Goal: Navigation & Orientation: Find specific page/section

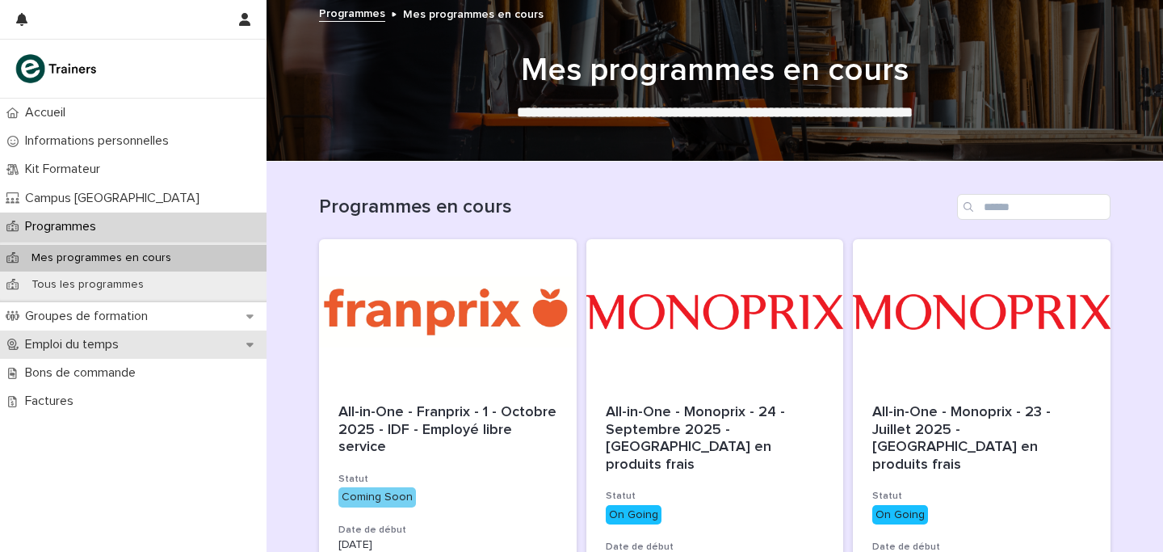
click at [116, 331] on div "Emploi du temps" at bounding box center [133, 344] width 267 height 28
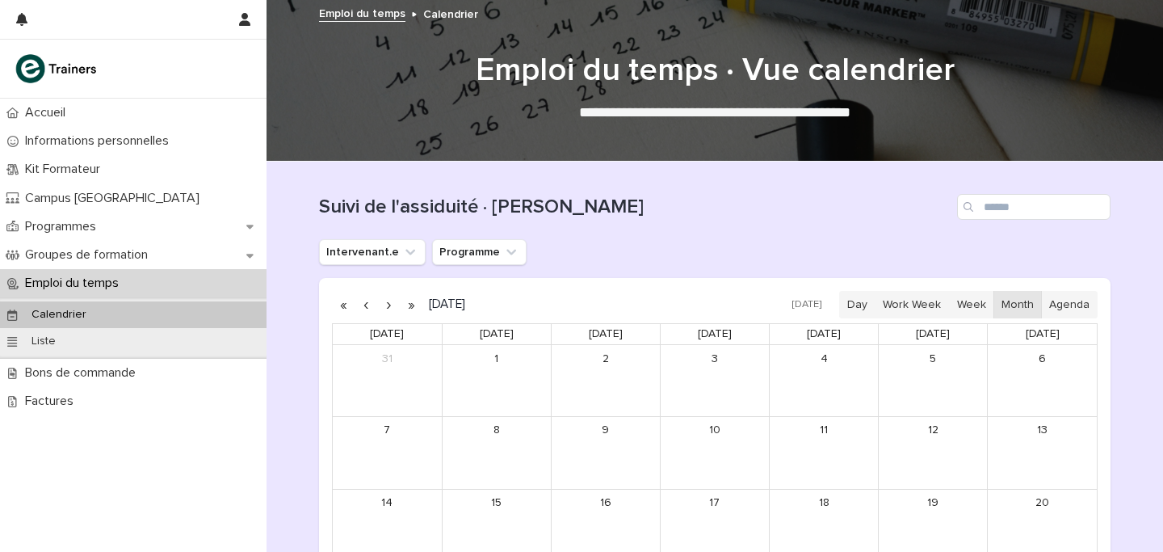
scroll to position [295, 0]
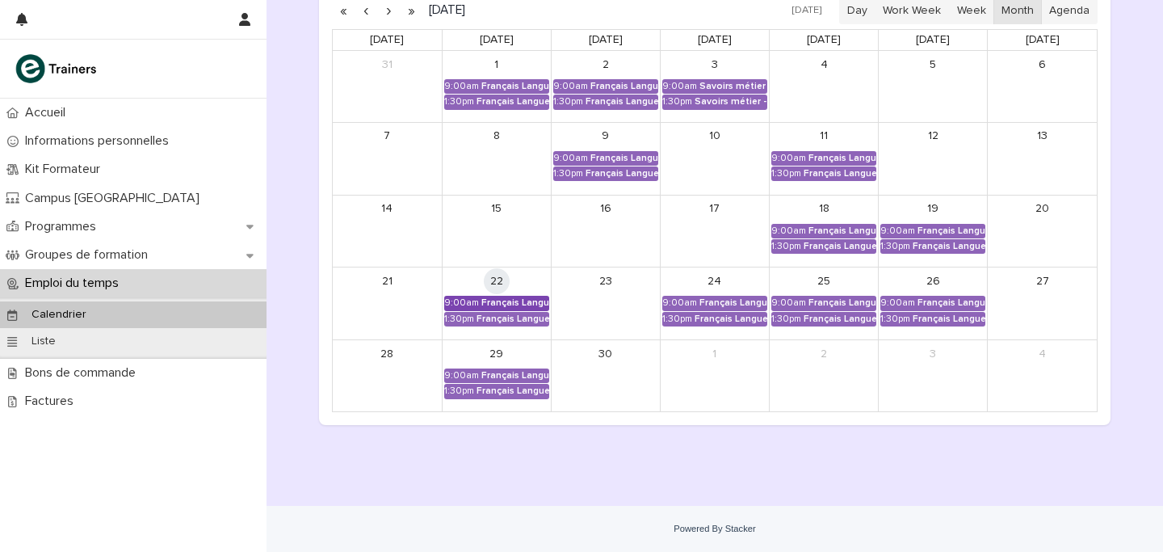
click at [469, 302] on div "9:00am" at bounding box center [461, 302] width 35 height 11
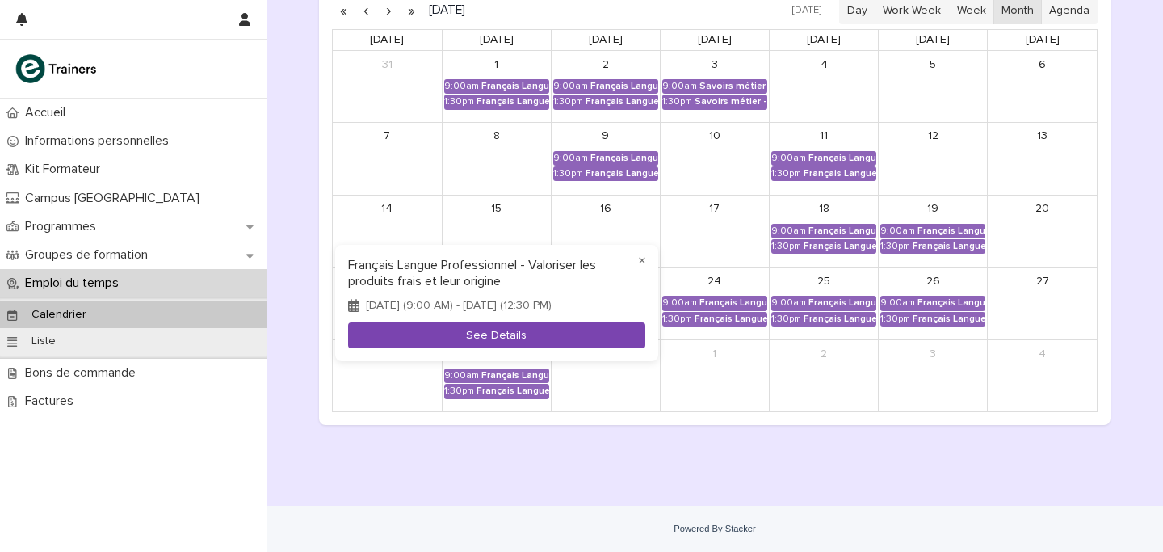
click at [494, 334] on button "See Details" at bounding box center [496, 335] width 297 height 27
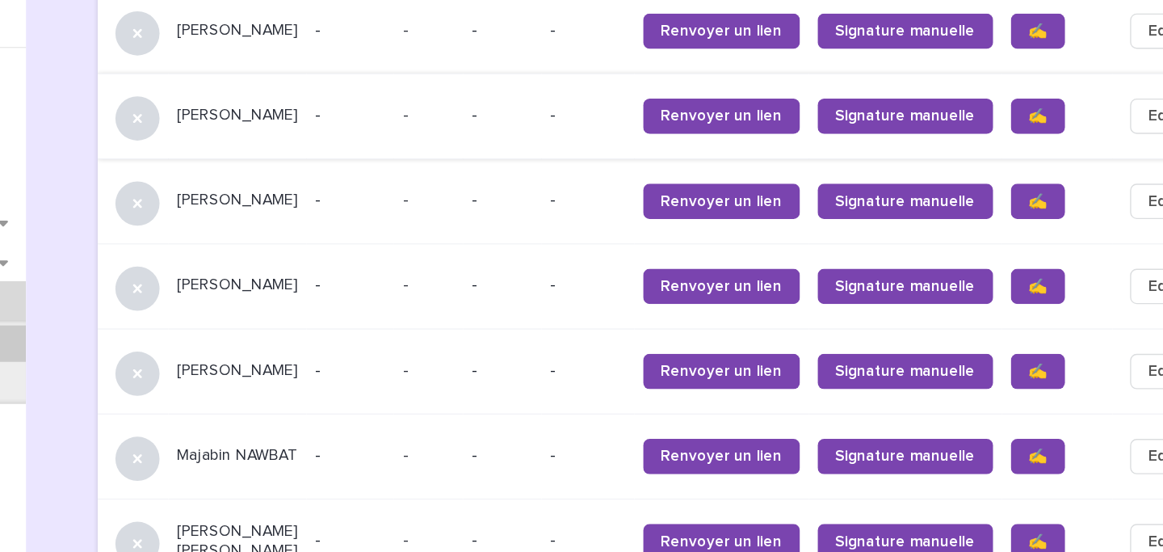
scroll to position [1119, 0]
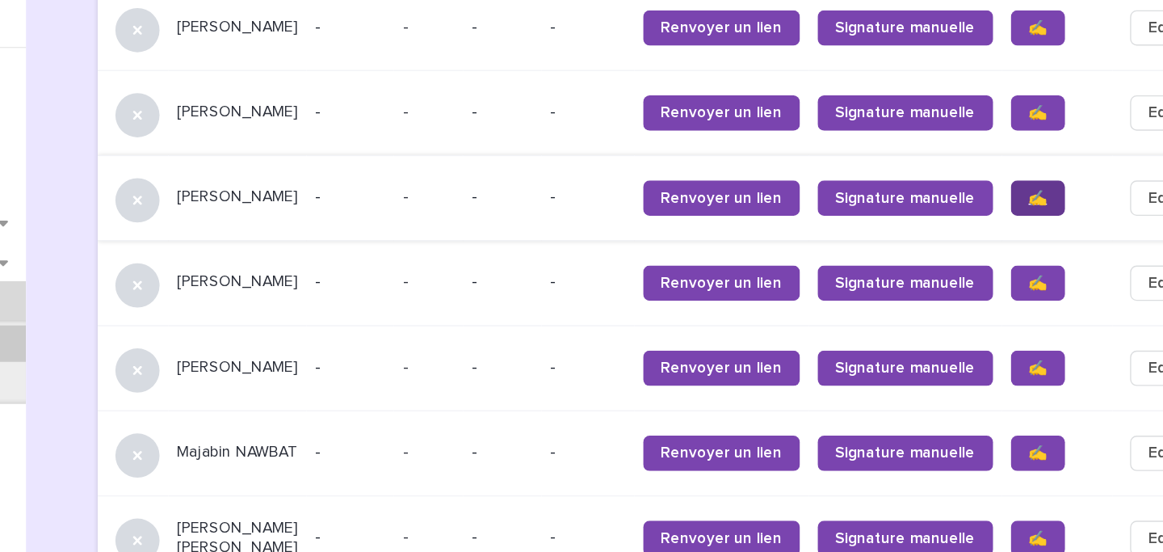
click at [1000, 203] on span "✍️" at bounding box center [1007, 208] width 14 height 11
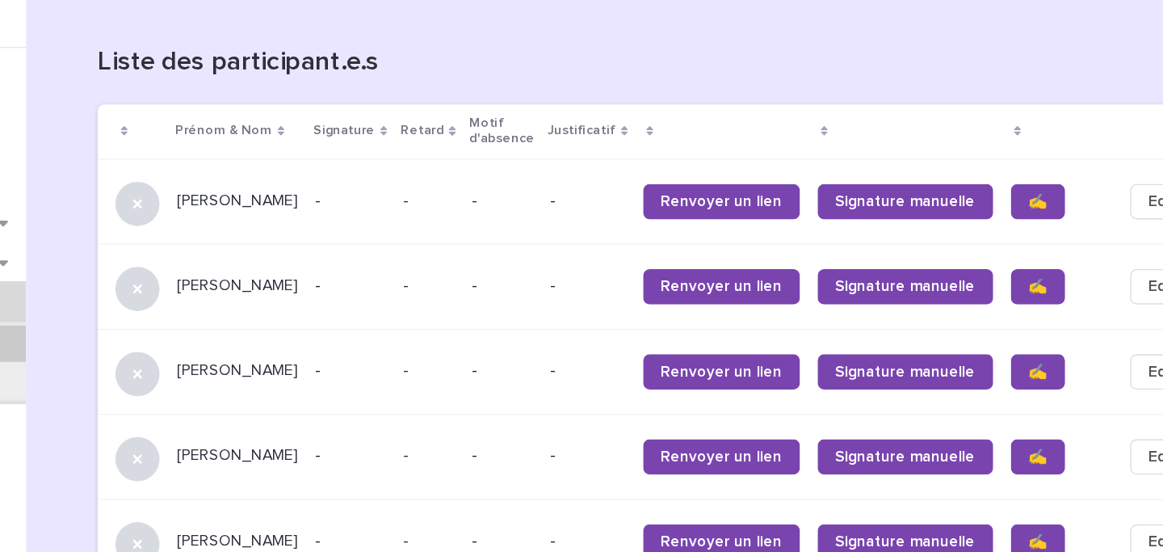
scroll to position [994, 0]
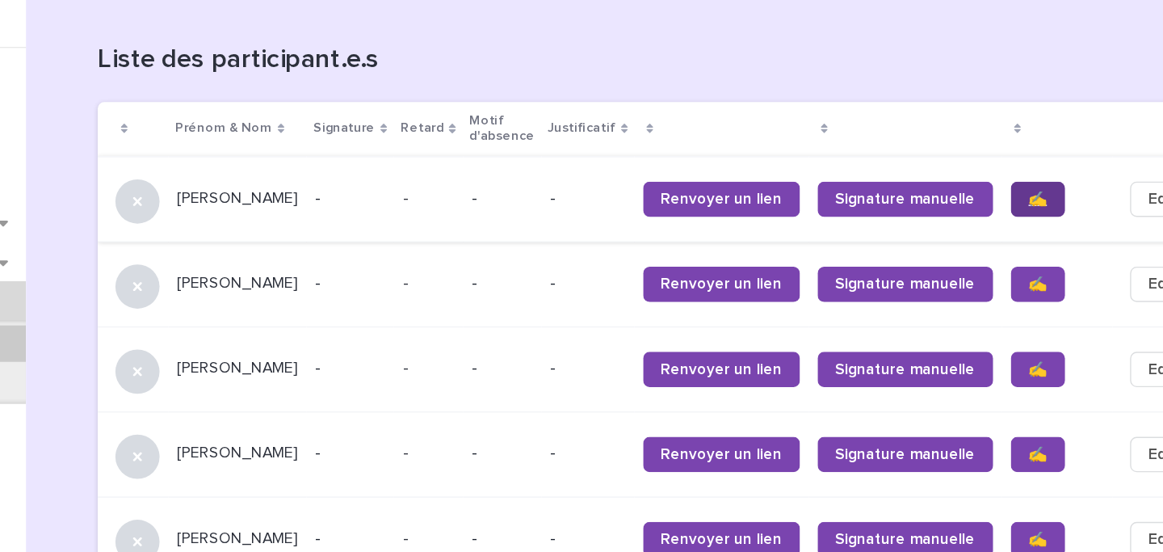
click at [1000, 204] on span "✍️" at bounding box center [1007, 209] width 14 height 11
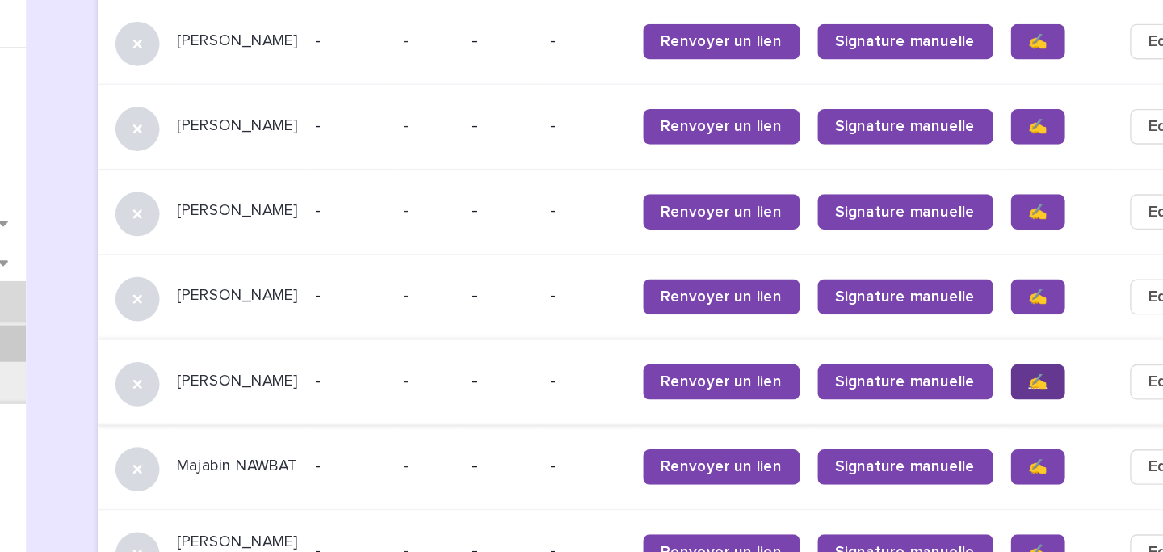
scroll to position [1164, 0]
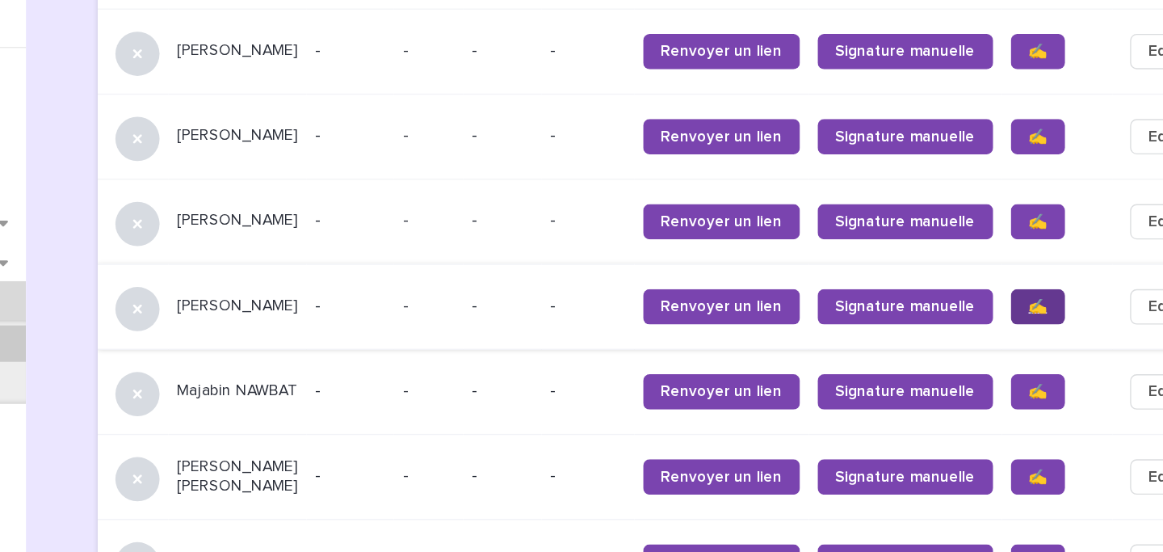
click at [987, 281] on link "✍️" at bounding box center [1007, 288] width 40 height 26
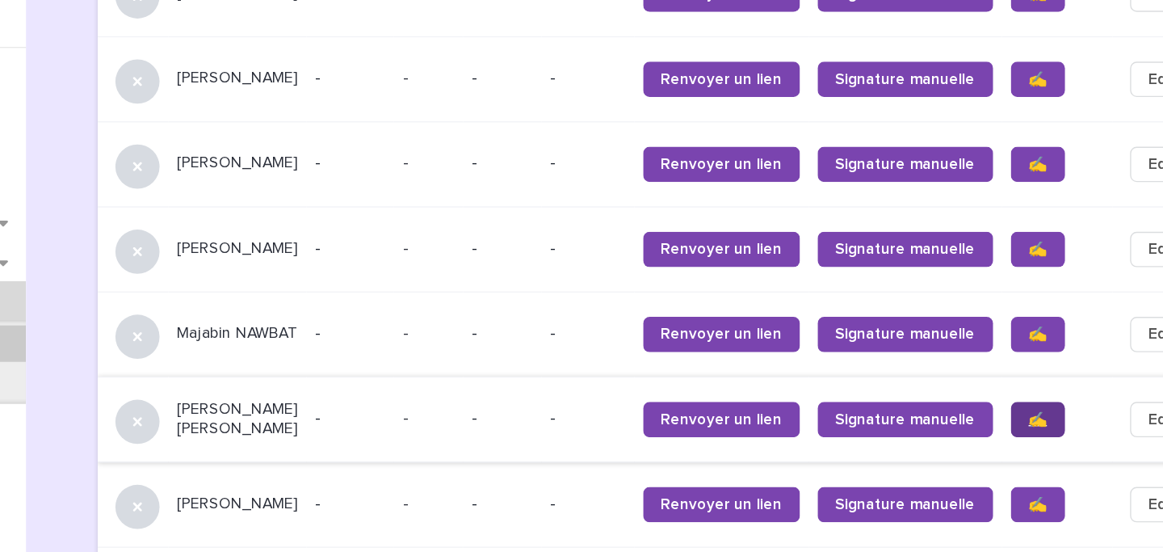
click at [987, 357] on link "✍️" at bounding box center [1007, 370] width 40 height 26
click at [987, 419] on link "✍️" at bounding box center [1007, 432] width 40 height 26
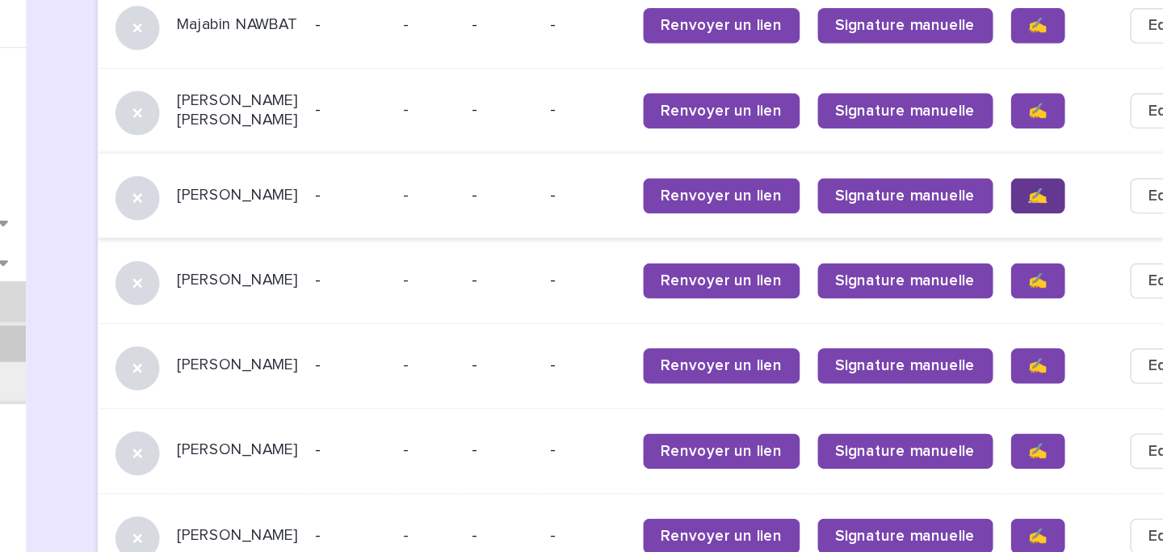
scroll to position [1441, 0]
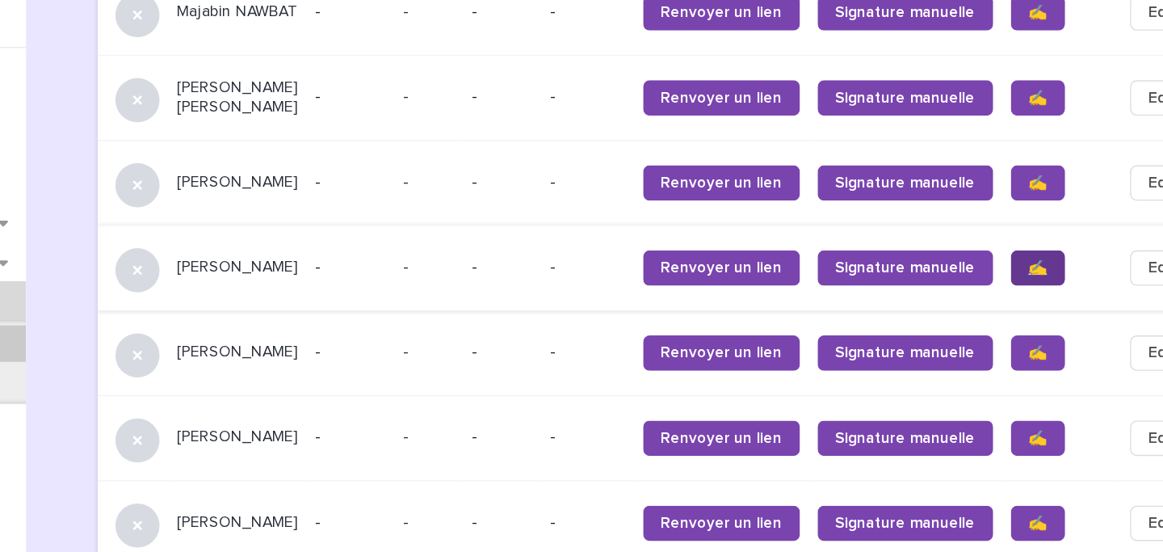
click at [1000, 254] on span "✍️" at bounding box center [1007, 259] width 14 height 11
click at [1000, 316] on span "✍️" at bounding box center [1007, 321] width 14 height 11
click at [987, 372] on link "✍️" at bounding box center [1007, 384] width 40 height 26
click at [987, 440] on link "✍️" at bounding box center [1007, 446] width 40 height 26
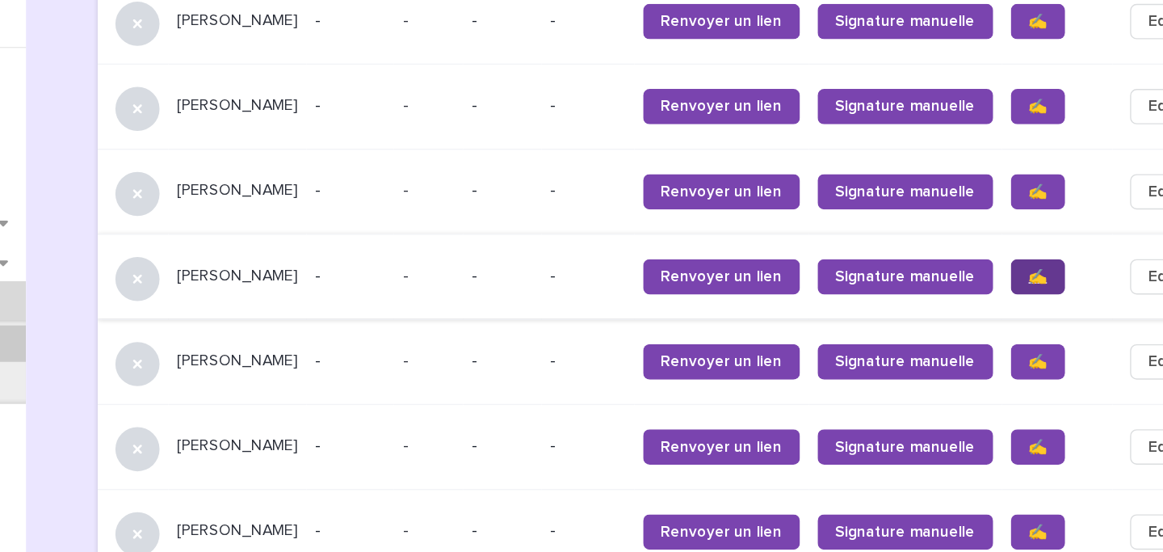
scroll to position [1622, 0]
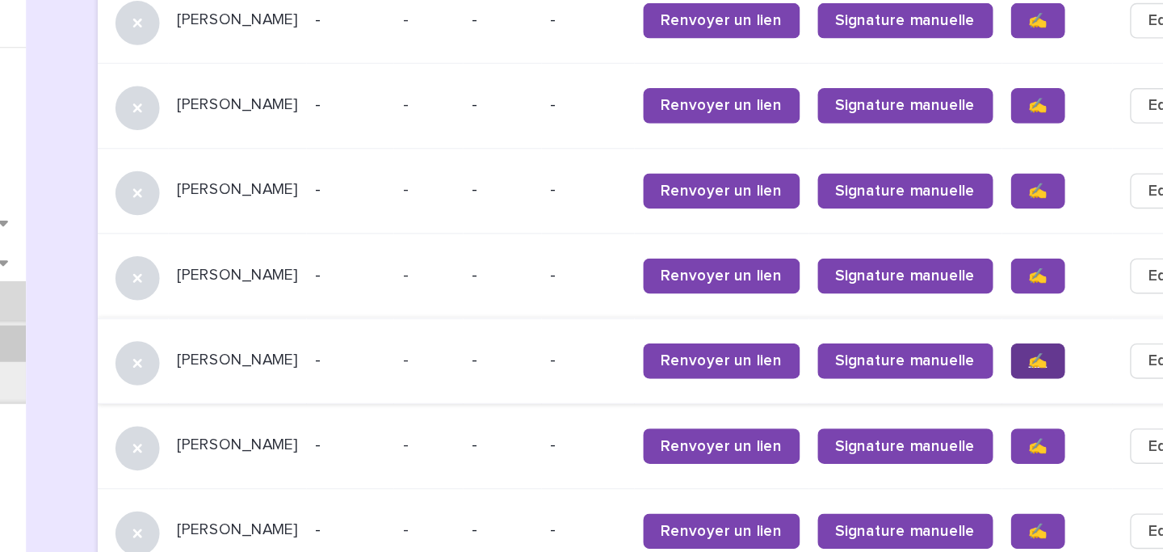
click at [1000, 321] on span "✍️" at bounding box center [1007, 326] width 14 height 11
click at [1000, 384] on span "✍️" at bounding box center [1007, 389] width 14 height 11
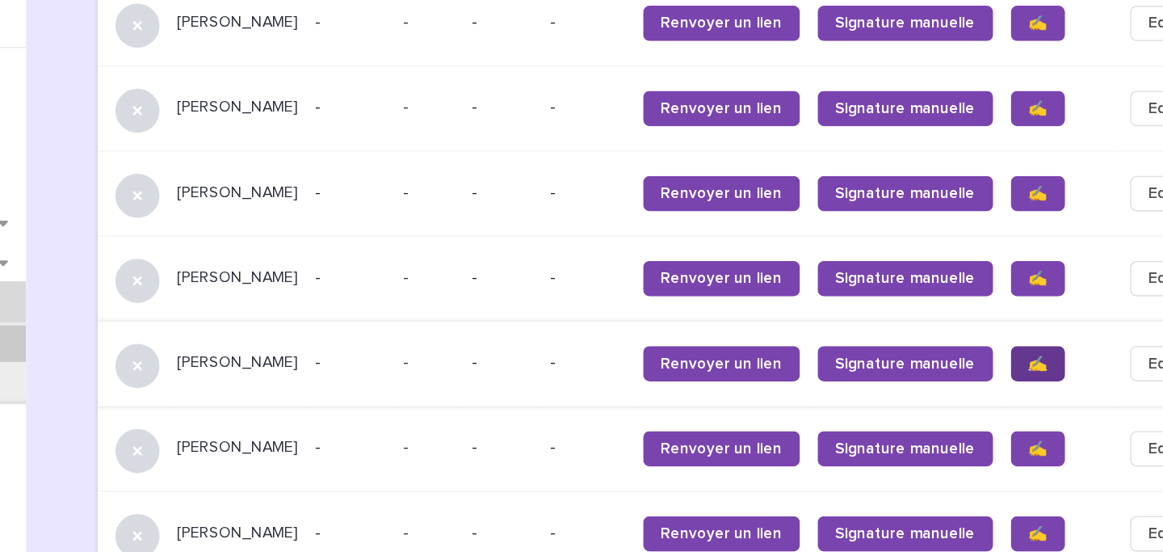
scroll to position [1683, 0]
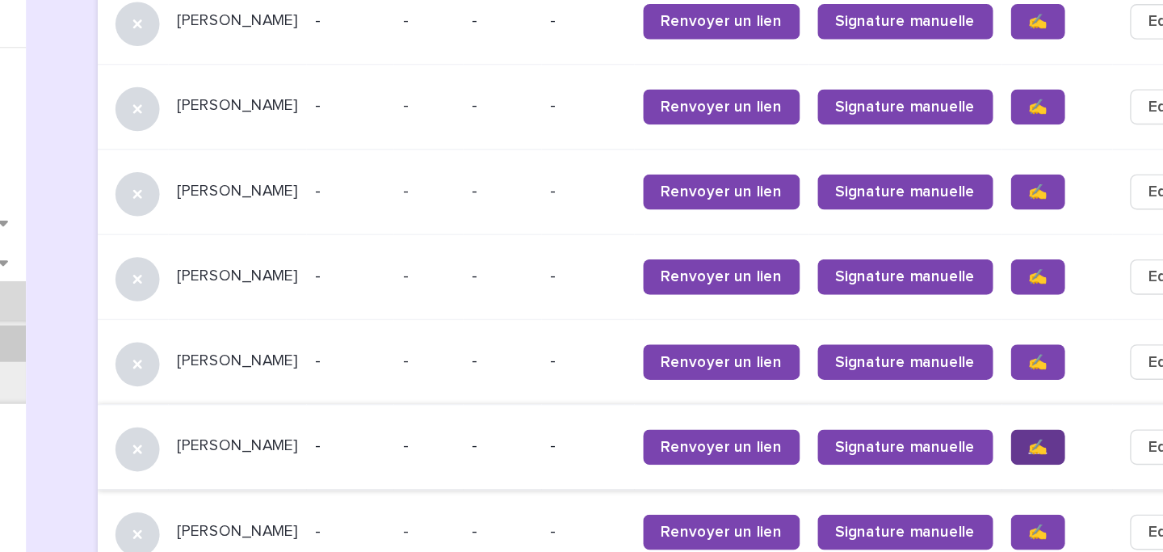
click at [1000, 384] on span "✍️" at bounding box center [1007, 389] width 14 height 11
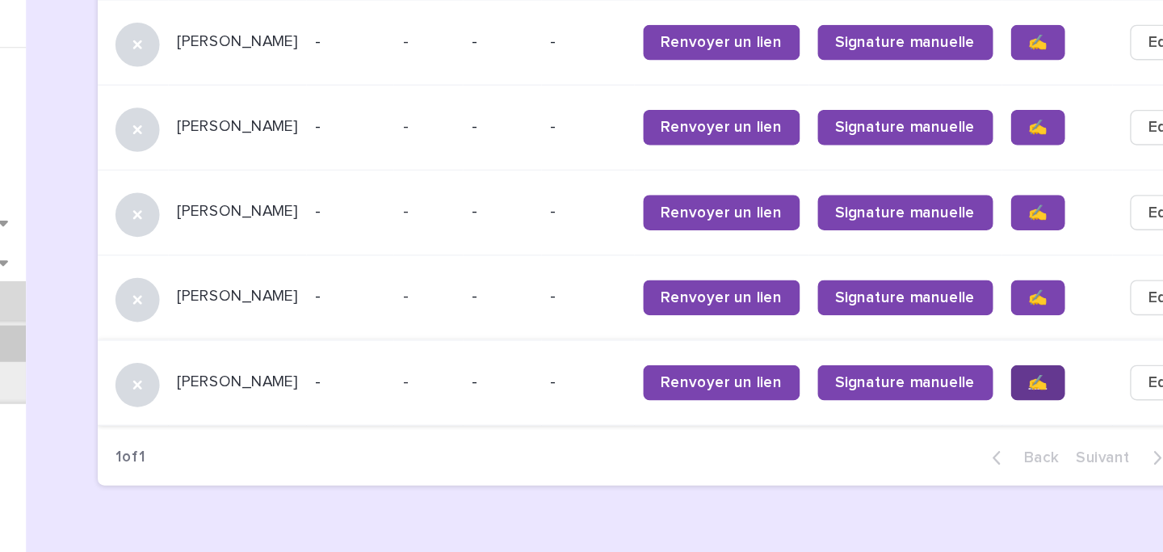
click at [1000, 338] on span "✍️" at bounding box center [1007, 343] width 14 height 11
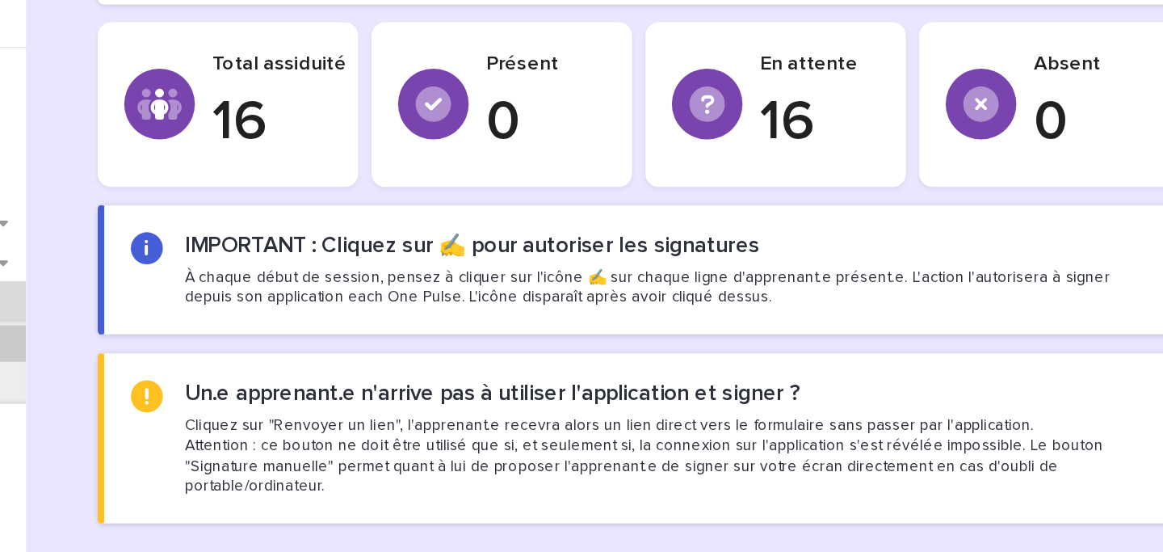
scroll to position [787, 0]
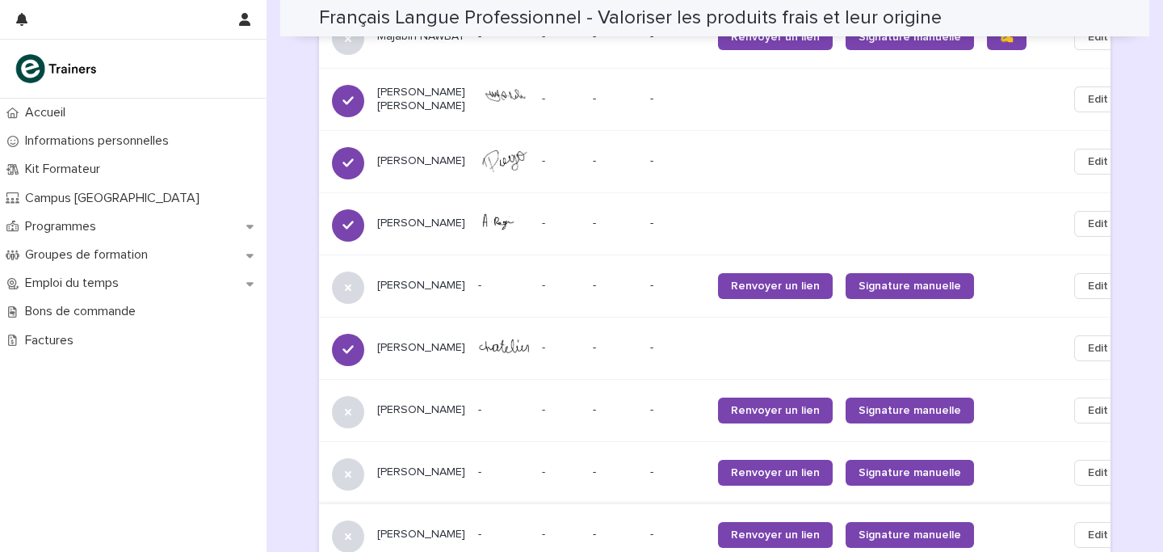
scroll to position [1258, 0]
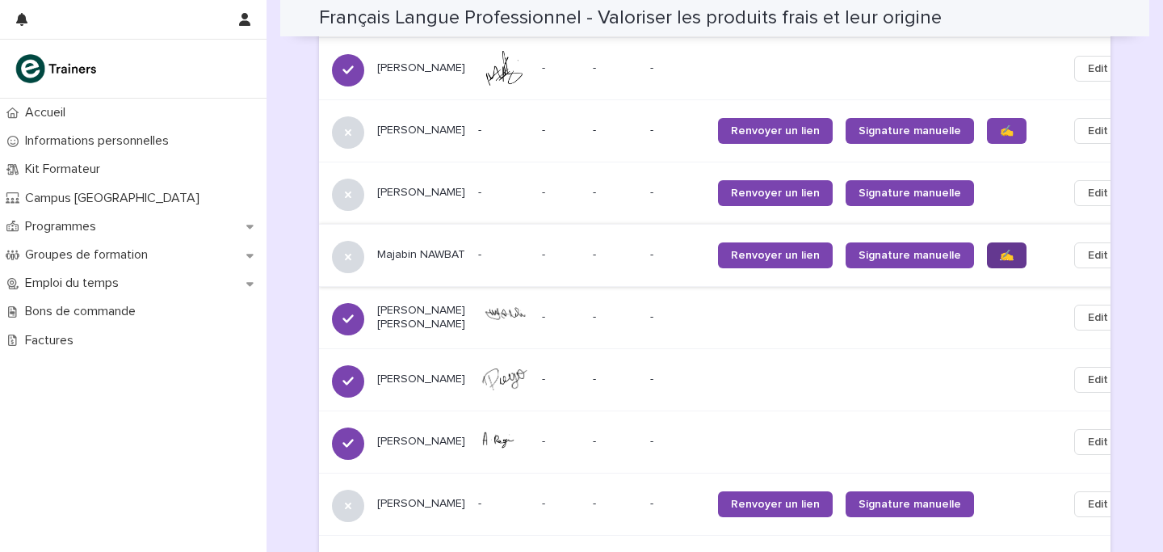
click at [987, 242] on link "✍️" at bounding box center [1007, 255] width 40 height 26
click at [1000, 125] on span "✍️" at bounding box center [1007, 130] width 14 height 11
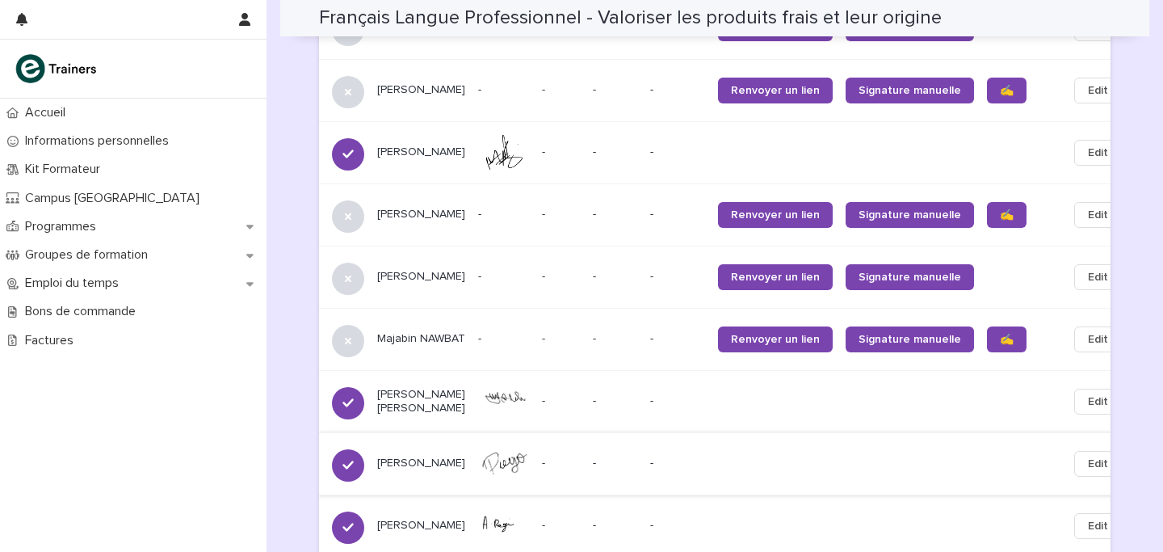
scroll to position [1015, 0]
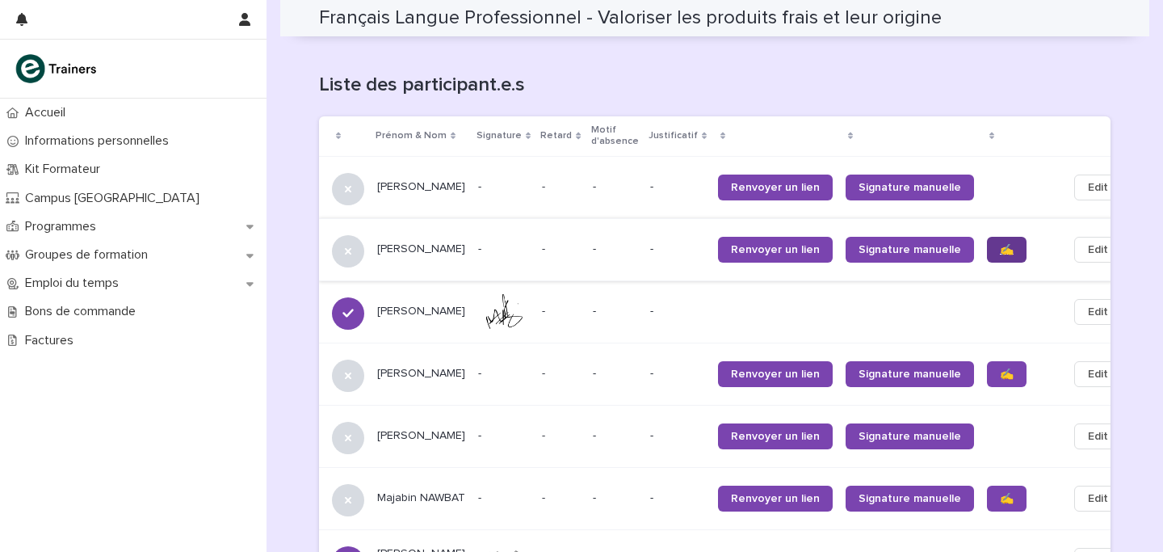
click at [1000, 244] on span "✍️" at bounding box center [1007, 249] width 14 height 11
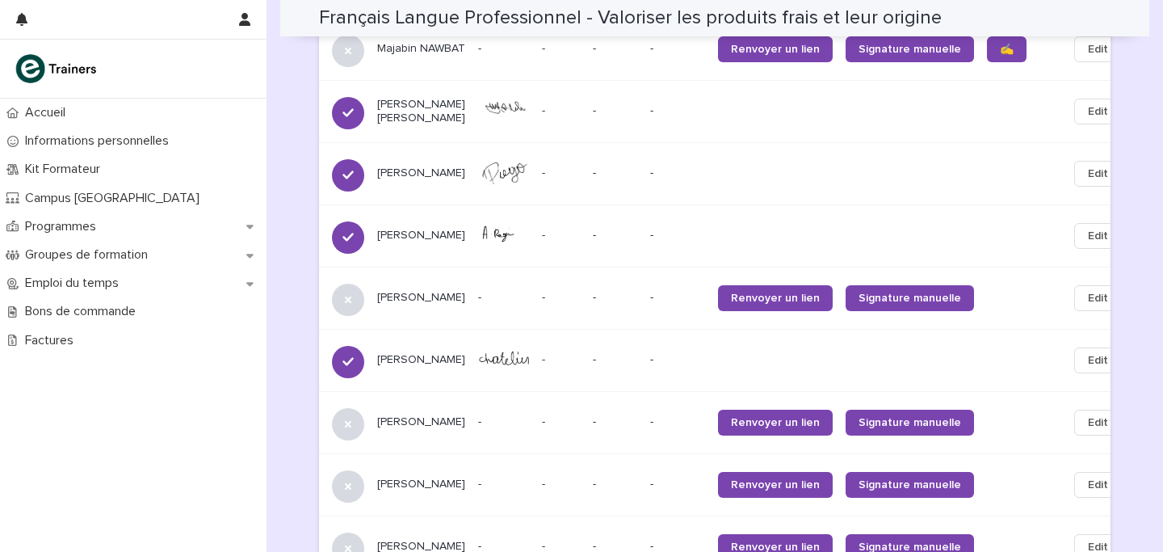
scroll to position [943, 0]
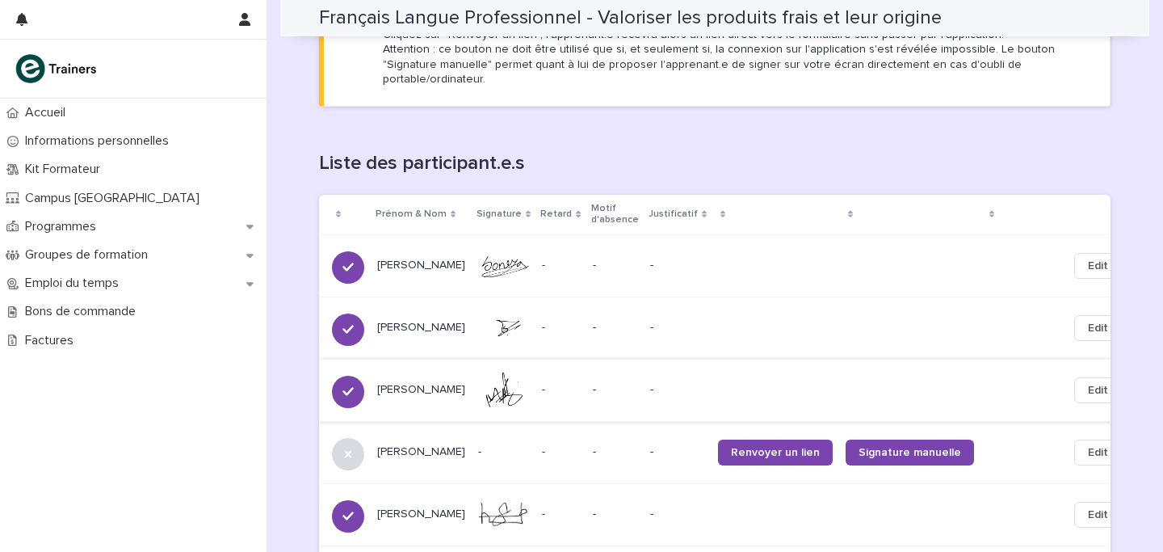
scroll to position [1013, 0]
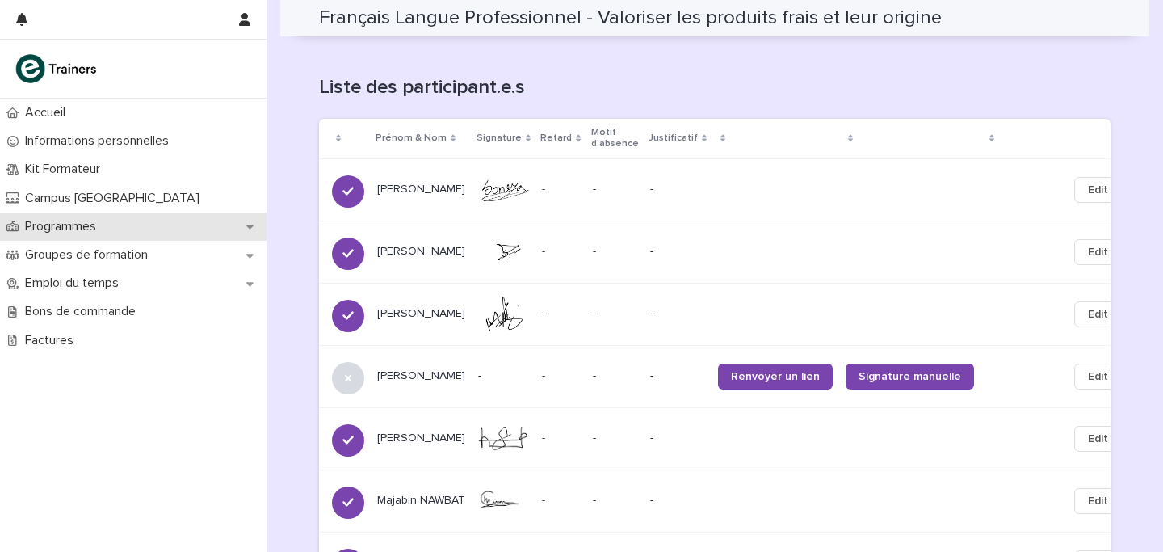
click at [82, 235] on div "Programmes" at bounding box center [133, 226] width 267 height 28
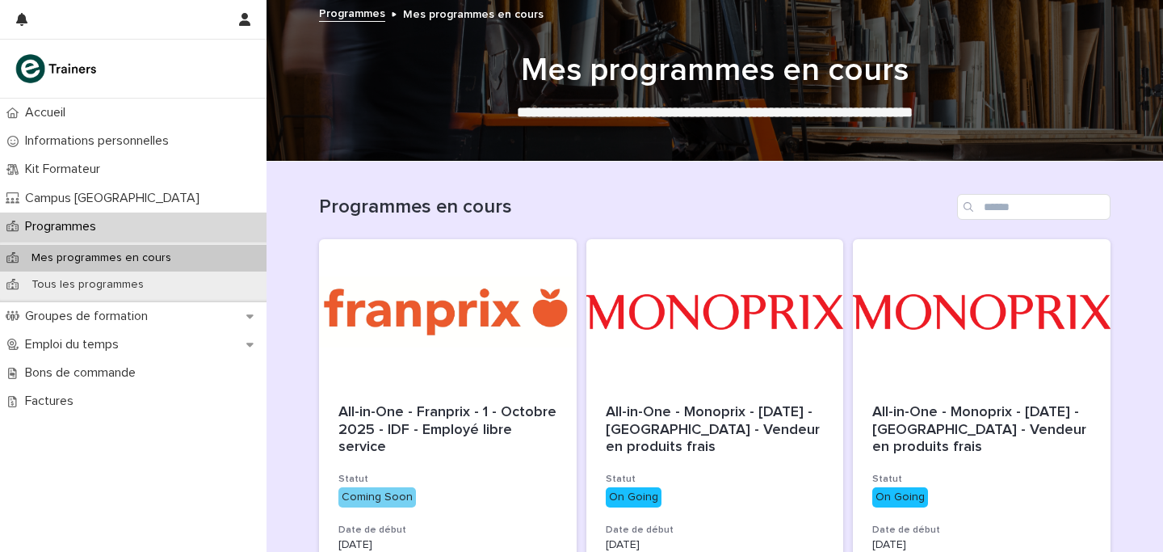
click at [649, 292] on div at bounding box center [715, 311] width 258 height 145
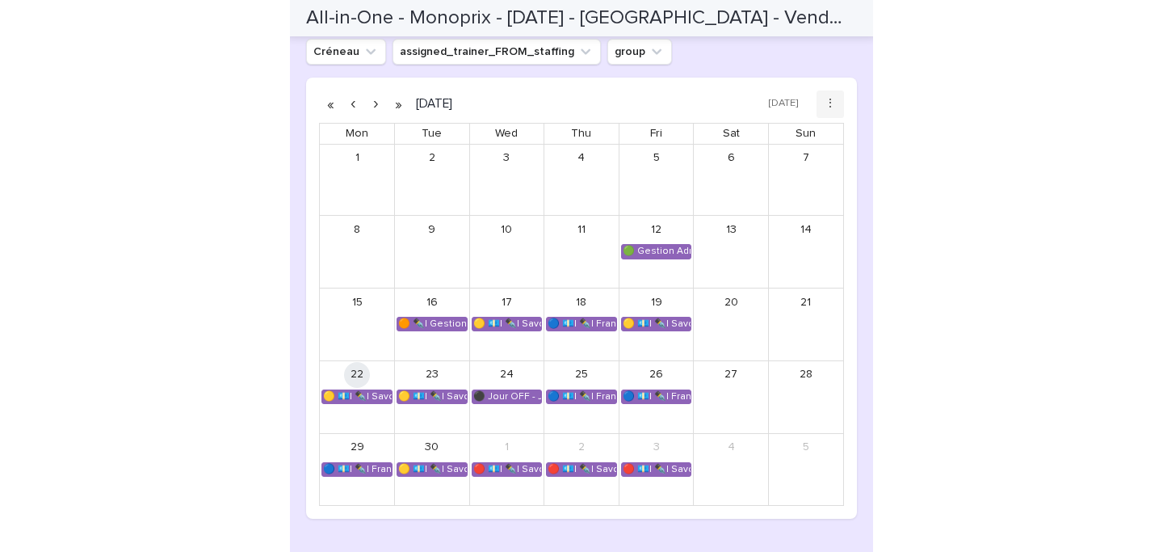
scroll to position [1317, 0]
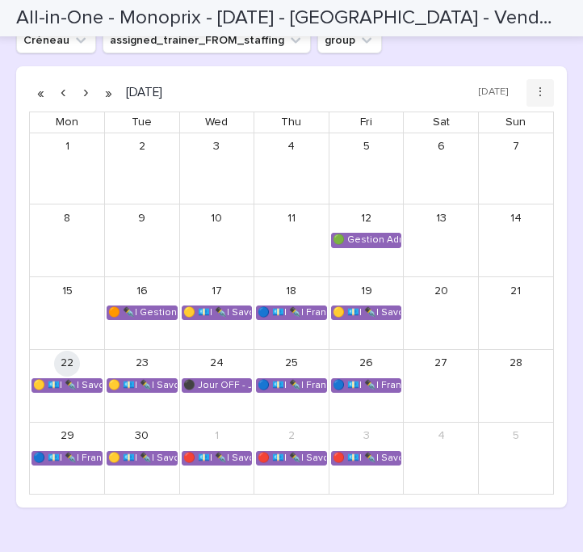
click at [86, 98] on button "button" at bounding box center [85, 93] width 23 height 26
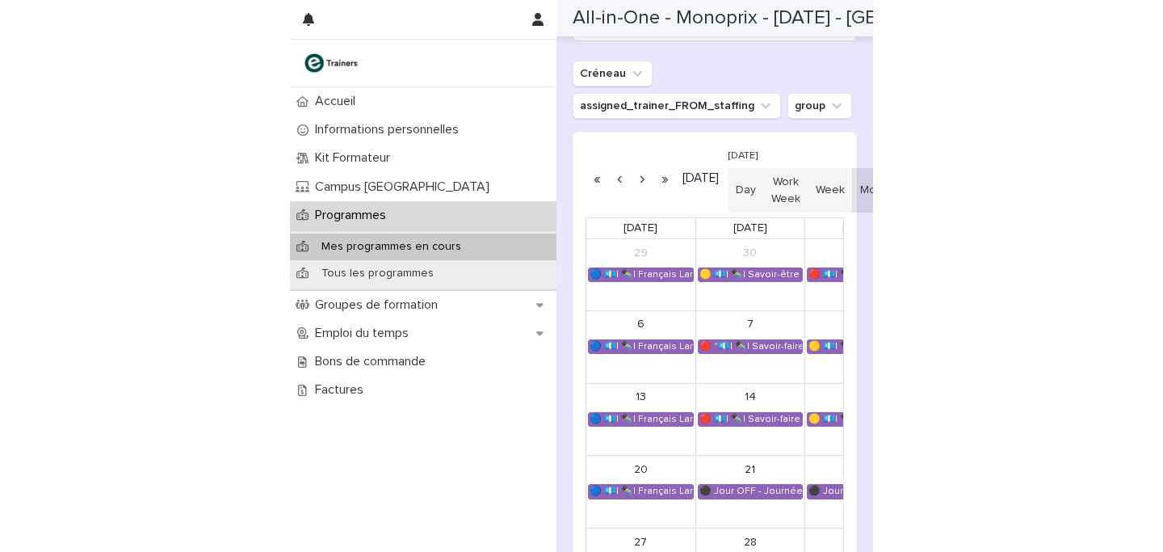
scroll to position [1228, 0]
